Goal: Use online tool/utility: Utilize a website feature to perform a specific function

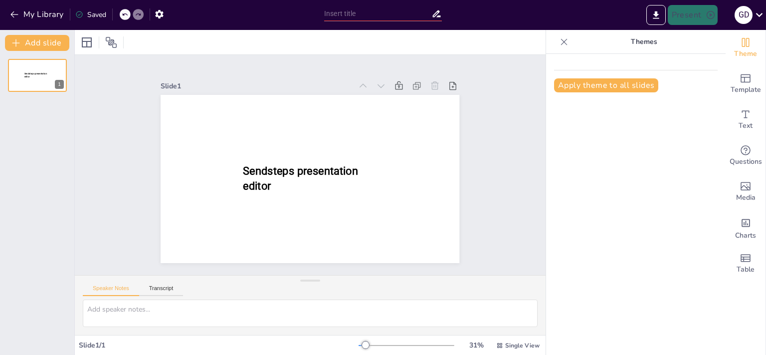
type input "New Sendsteps"
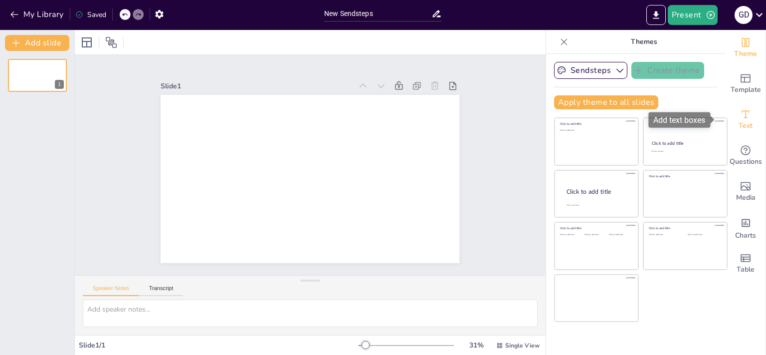
click at [741, 115] on icon "Add text boxes" at bounding box center [746, 114] width 12 height 12
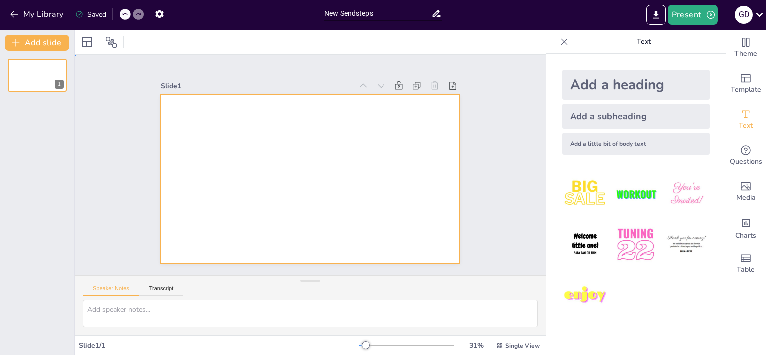
click at [265, 134] on div at bounding box center [310, 179] width 299 height 168
click at [227, 113] on div at bounding box center [310, 179] width 299 height 168
click at [742, 117] on icon "Add text boxes" at bounding box center [746, 114] width 12 height 12
click at [636, 88] on div "Add a heading" at bounding box center [636, 85] width 148 height 30
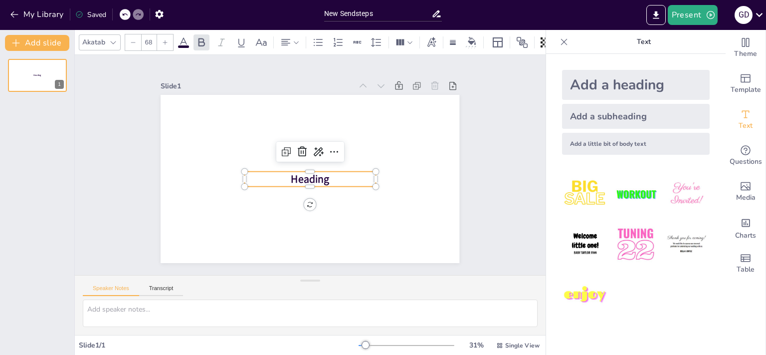
click at [348, 174] on p "Heading" at bounding box center [310, 179] width 131 height 15
click at [332, 179] on p "Heading" at bounding box center [310, 179] width 131 height 15
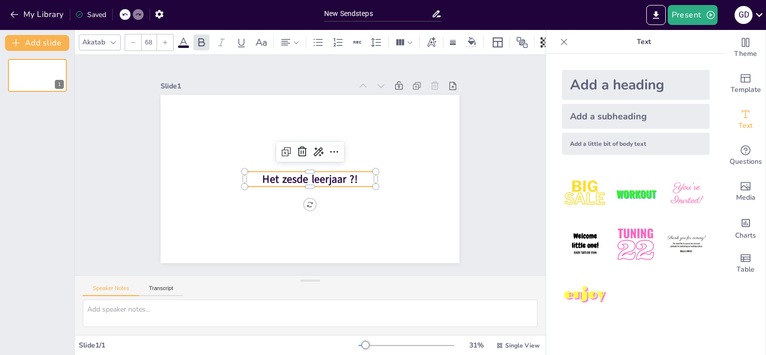
click at [342, 174] on span "Het zesde leerjaar ?!" at bounding box center [310, 179] width 95 height 14
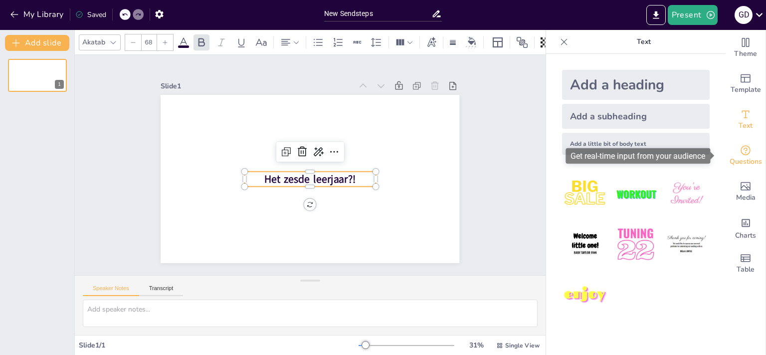
click at [739, 165] on span "Questions" at bounding box center [746, 161] width 32 height 11
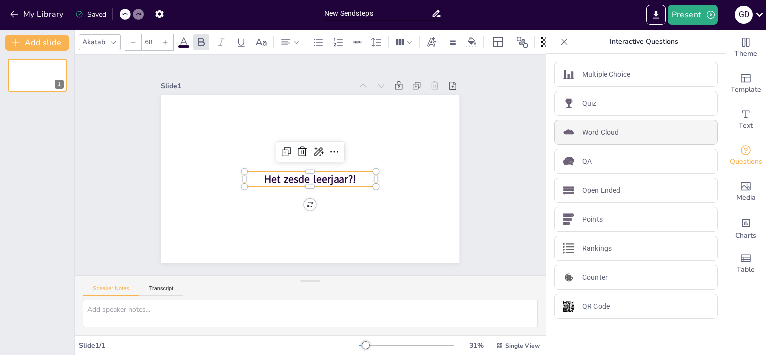
click at [608, 133] on p "Word Cloud" at bounding box center [601, 132] width 36 height 10
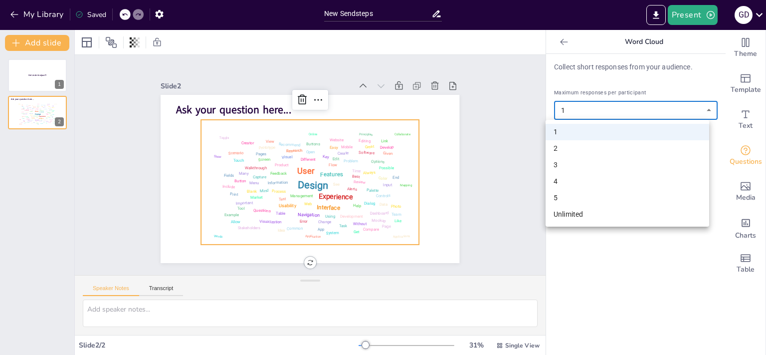
click at [618, 107] on body "My Library Saved New Sendsteps Present G D Document fonts Akatab Popular fonts …" at bounding box center [383, 177] width 766 height 355
click at [574, 214] on li "Unlimited" at bounding box center [628, 214] width 164 height 16
type input "unlimited"
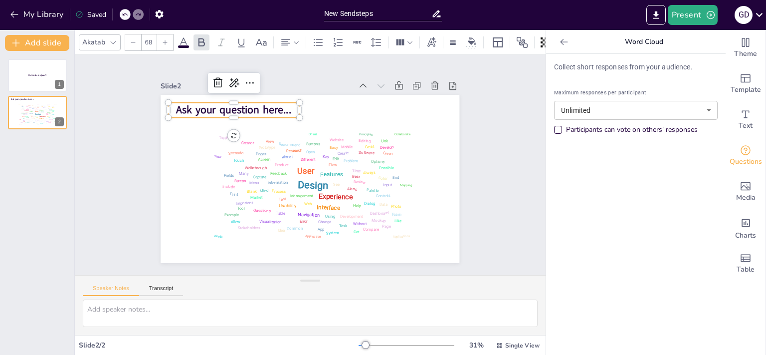
click at [229, 103] on span "Ask your question here..." at bounding box center [234, 110] width 115 height 14
click at [275, 104] on p "Het zesde leerjaar" at bounding box center [234, 110] width 131 height 15
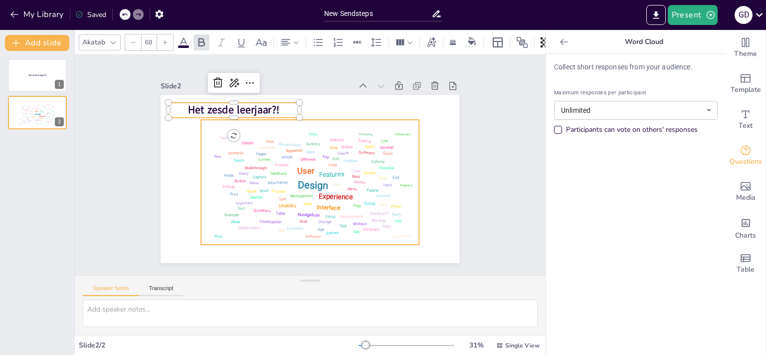
click at [319, 171] on div "Features" at bounding box center [331, 174] width 25 height 8
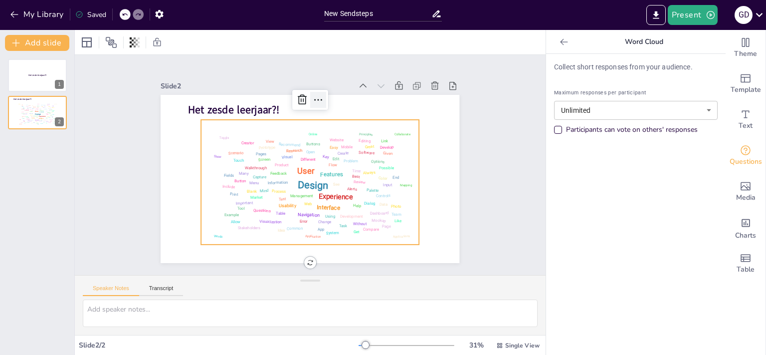
click at [312, 94] on icon at bounding box center [318, 100] width 12 height 12
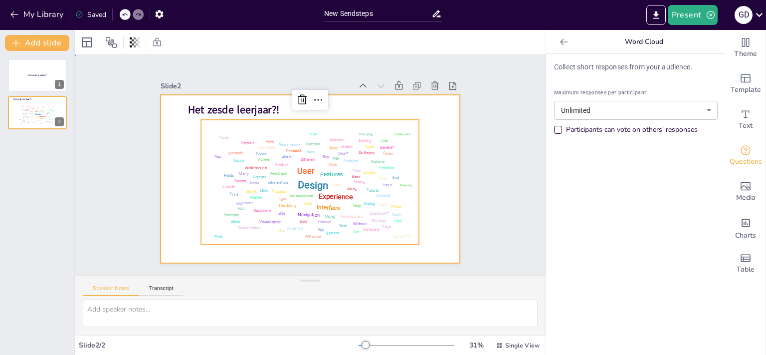
click at [376, 101] on div at bounding box center [310, 179] width 299 height 168
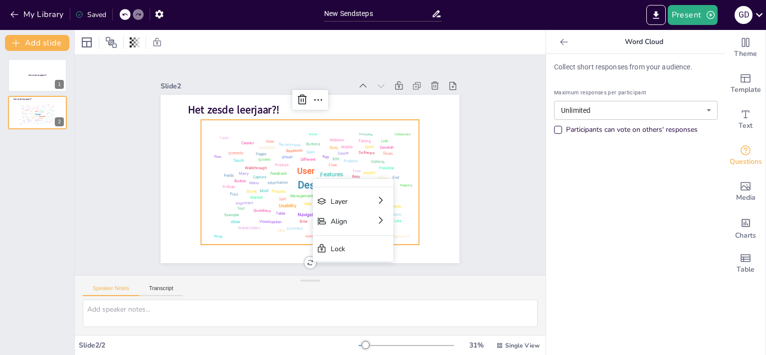
click at [486, 143] on div "Slide 1 Het zesde leerjaar?! Slide 2 Het zesde leerjaar?! Design User Experienc…" at bounding box center [310, 165] width 471 height 220
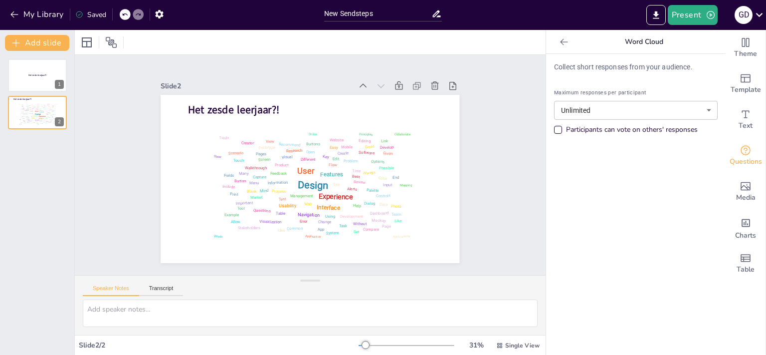
click at [501, 159] on div "Slide 1 Het zesde leerjaar?! Slide 2 Het zesde leerjaar?! Design User Experienc…" at bounding box center [310, 165] width 471 height 220
click at [694, 11] on button "Present" at bounding box center [693, 15] width 50 height 20
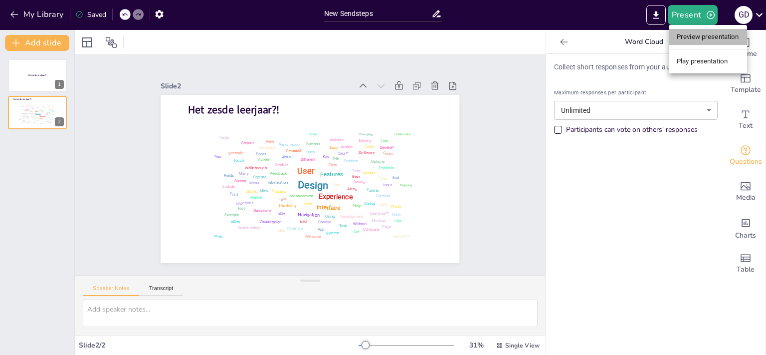
click at [693, 35] on li "Preview presentation" at bounding box center [708, 37] width 78 height 16
